Goal: Book appointment/travel/reservation

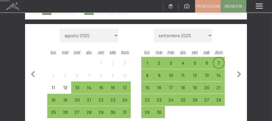
click at [219, 62] on div "7" at bounding box center [219, 65] width 11 height 11
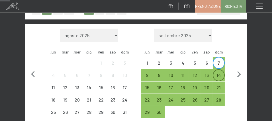
click at [220, 75] on div "14" at bounding box center [219, 78] width 11 height 11
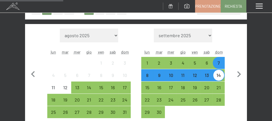
scroll to position [171, 0]
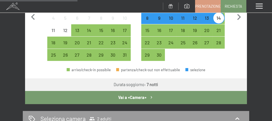
click at [147, 93] on button "Vai a «Camera»" at bounding box center [136, 97] width 222 height 13
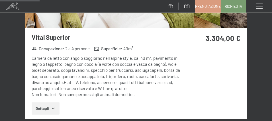
scroll to position [613, 0]
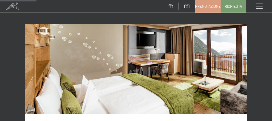
click at [172, 77] on img at bounding box center [136, 69] width 222 height 90
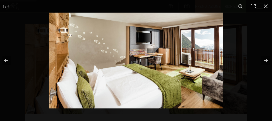
scroll to position [718, 0]
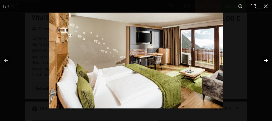
click at [266, 60] on button "button" at bounding box center [262, 60] width 20 height 29
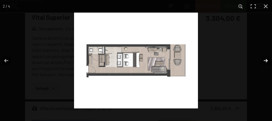
click at [266, 60] on button "button" at bounding box center [262, 60] width 20 height 29
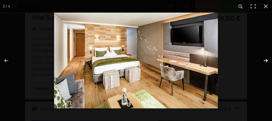
click at [266, 60] on button "button" at bounding box center [262, 60] width 20 height 29
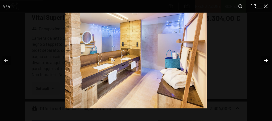
click at [266, 60] on button "button" at bounding box center [262, 60] width 20 height 29
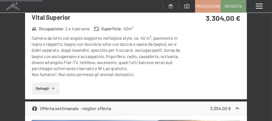
click at [0, 0] on button "button" at bounding box center [0, 0] width 0 height 0
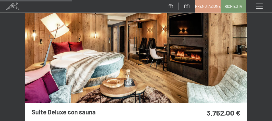
scroll to position [1118, 0]
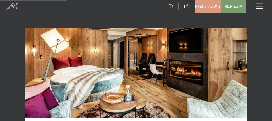
click at [157, 65] on img at bounding box center [136, 73] width 222 height 90
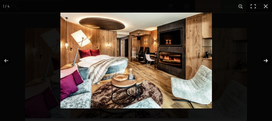
click at [267, 57] on button "button" at bounding box center [262, 60] width 20 height 29
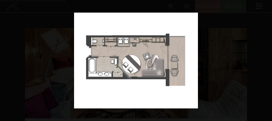
click at [267, 57] on button "button" at bounding box center [262, 60] width 20 height 29
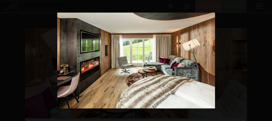
click at [267, 57] on button "button" at bounding box center [262, 60] width 20 height 29
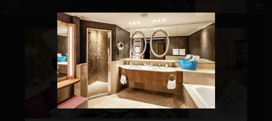
click at [267, 57] on button "button" at bounding box center [262, 60] width 20 height 29
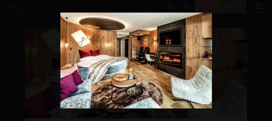
click at [267, 57] on button "button" at bounding box center [262, 60] width 20 height 29
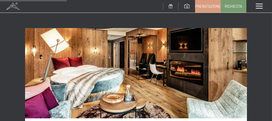
click at [0, 0] on button "button" at bounding box center [0, 0] width 0 height 0
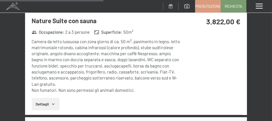
scroll to position [1745, 0]
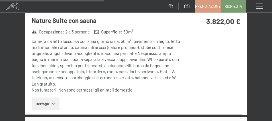
click at [46, 101] on button "Dettagli" at bounding box center [46, 103] width 28 height 13
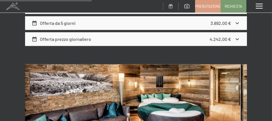
scroll to position [1432, 0]
